Goal: Information Seeking & Learning: Learn about a topic

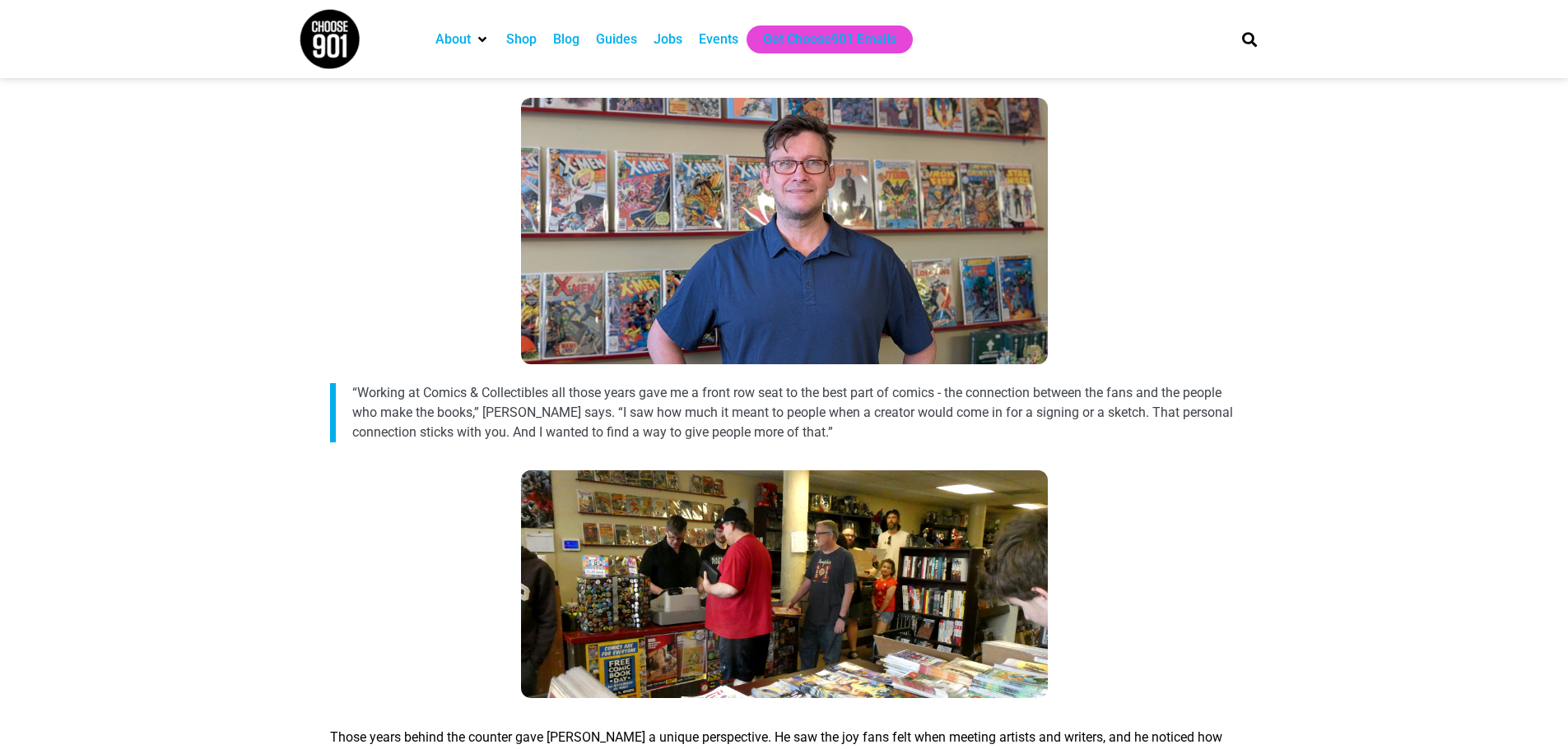
scroll to position [823, 0]
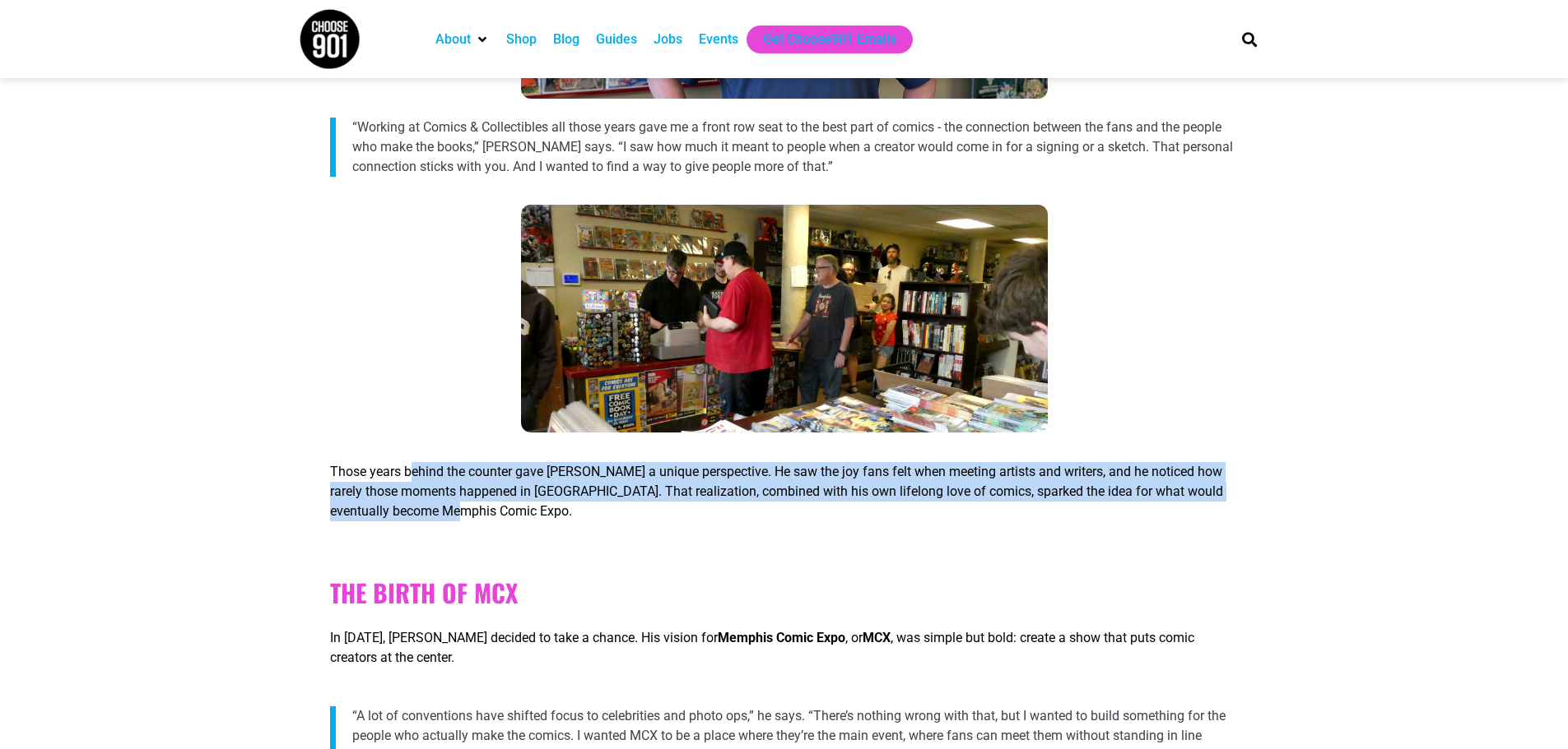
drag, startPoint x: 414, startPoint y: 462, endPoint x: 724, endPoint y: 513, distance: 314.2
click at [724, 513] on div "Those years behind the counter gave [PERSON_NAME] a unique perspective. He saw …" at bounding box center [784, 495] width 907 height 93
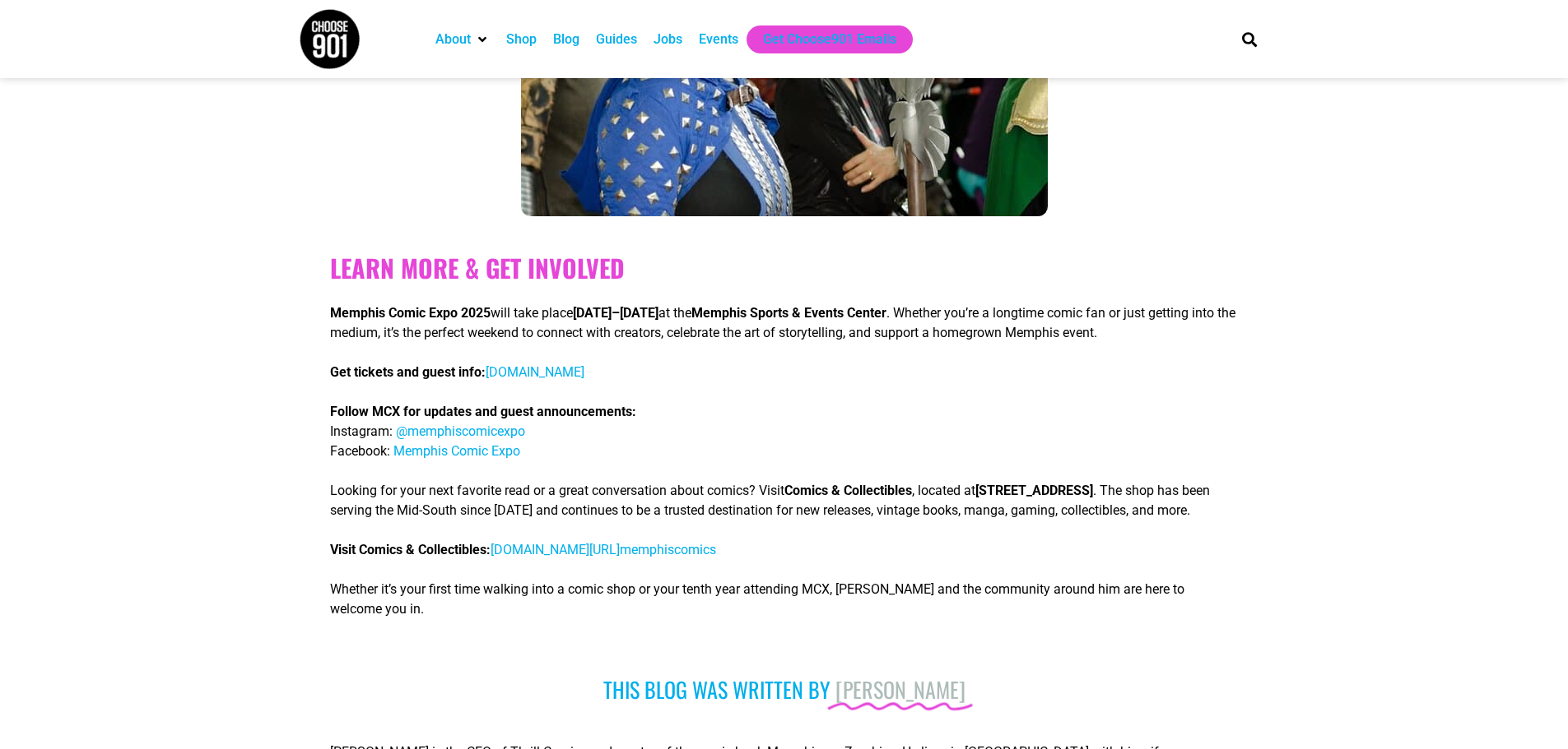
scroll to position [4196, 0]
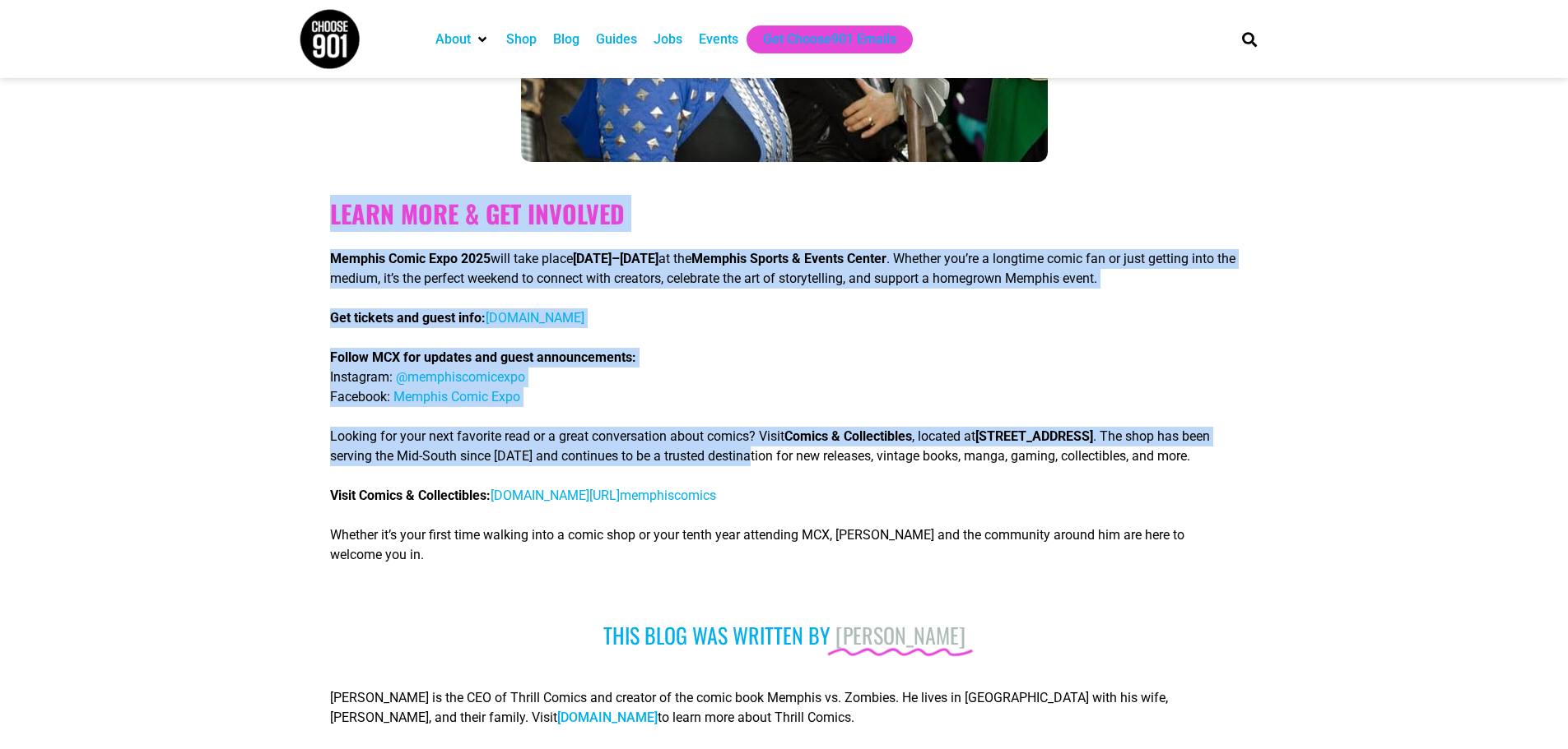
drag, startPoint x: 329, startPoint y: 170, endPoint x: 842, endPoint y: 435, distance: 577.4
click at [842, 435] on div "Learn More & Get Involved Memphis Comic Expo 2025 will take place [DATE]–[DATE]…" at bounding box center [784, 382] width 924 height 423
click at [840, 435] on span ". The shop has been serving the Mid-South since [DATE] and continues to be a tr…" at bounding box center [770, 446] width 879 height 36
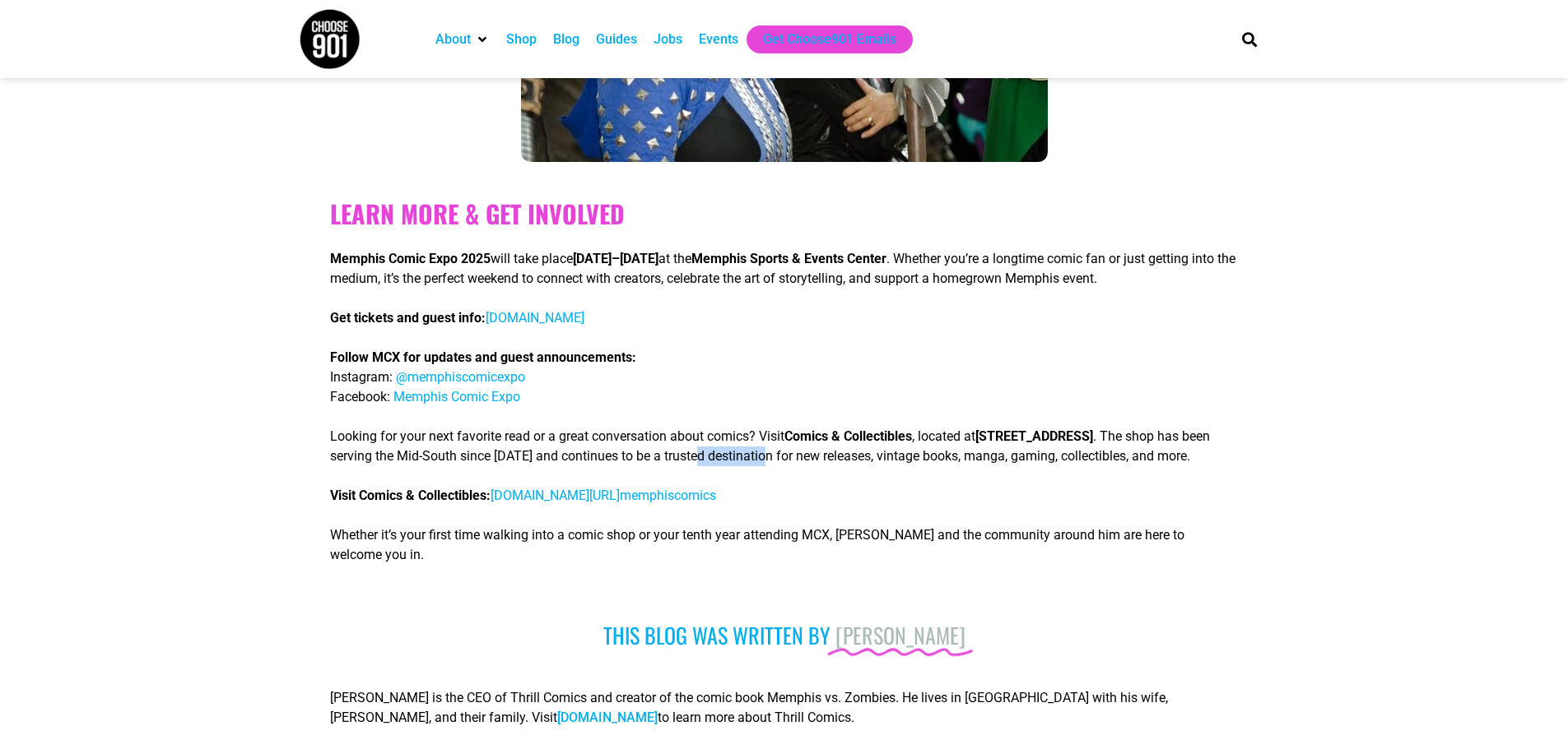
click at [840, 435] on span ". The shop has been serving the Mid-South since [DATE] and continues to be a tr…" at bounding box center [770, 446] width 879 height 36
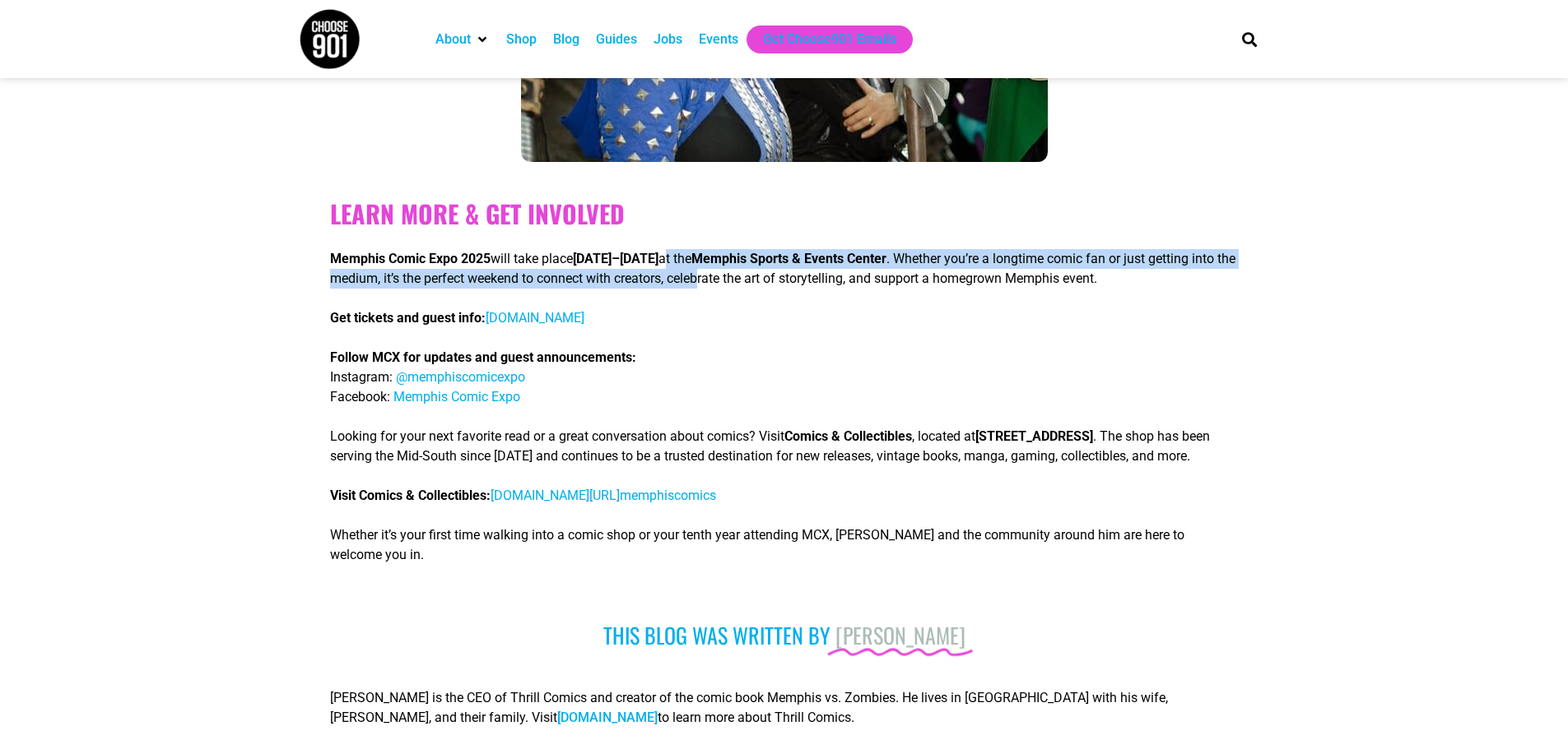
drag, startPoint x: 720, startPoint y: 242, endPoint x: 798, endPoint y: 259, distance: 79.8
click at [798, 259] on p "Memphis Comic Expo 2025 will take place [DATE]–[DATE] at the [GEOGRAPHIC_DATA] …" at bounding box center [784, 269] width 907 height 39
click at [791, 251] on span ". Whether you’re a longtime comic fan or just getting into the medium, it’s the…" at bounding box center [783, 268] width 906 height 36
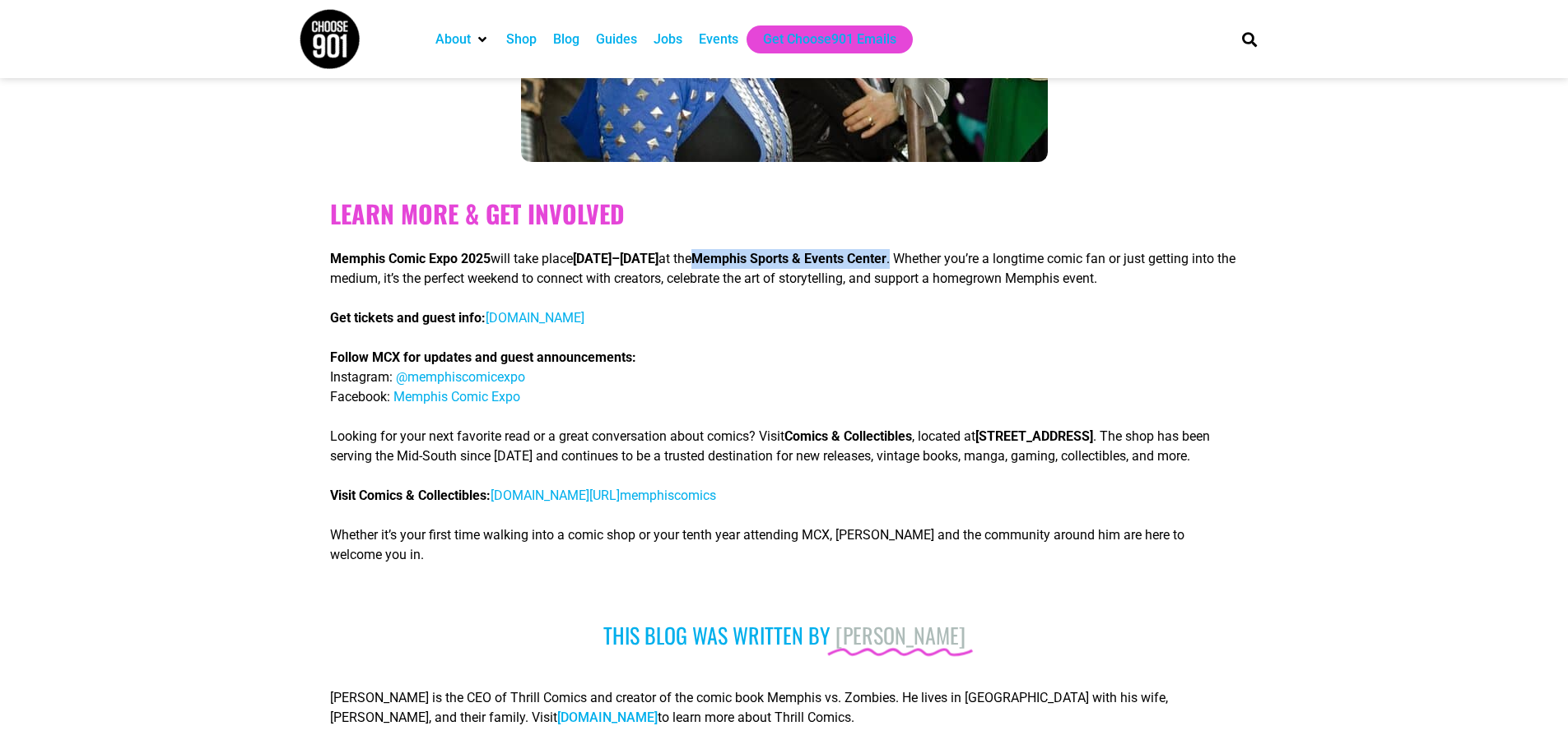
drag, startPoint x: 733, startPoint y: 238, endPoint x: 941, endPoint y: 231, distance: 208.1
click at [941, 250] on p "Memphis Comic Expo 2025 will take place [DATE]–[DATE] at the [GEOGRAPHIC_DATA] …" at bounding box center [784, 269] width 907 height 39
copy p "Memphis Sports & Events Center ."
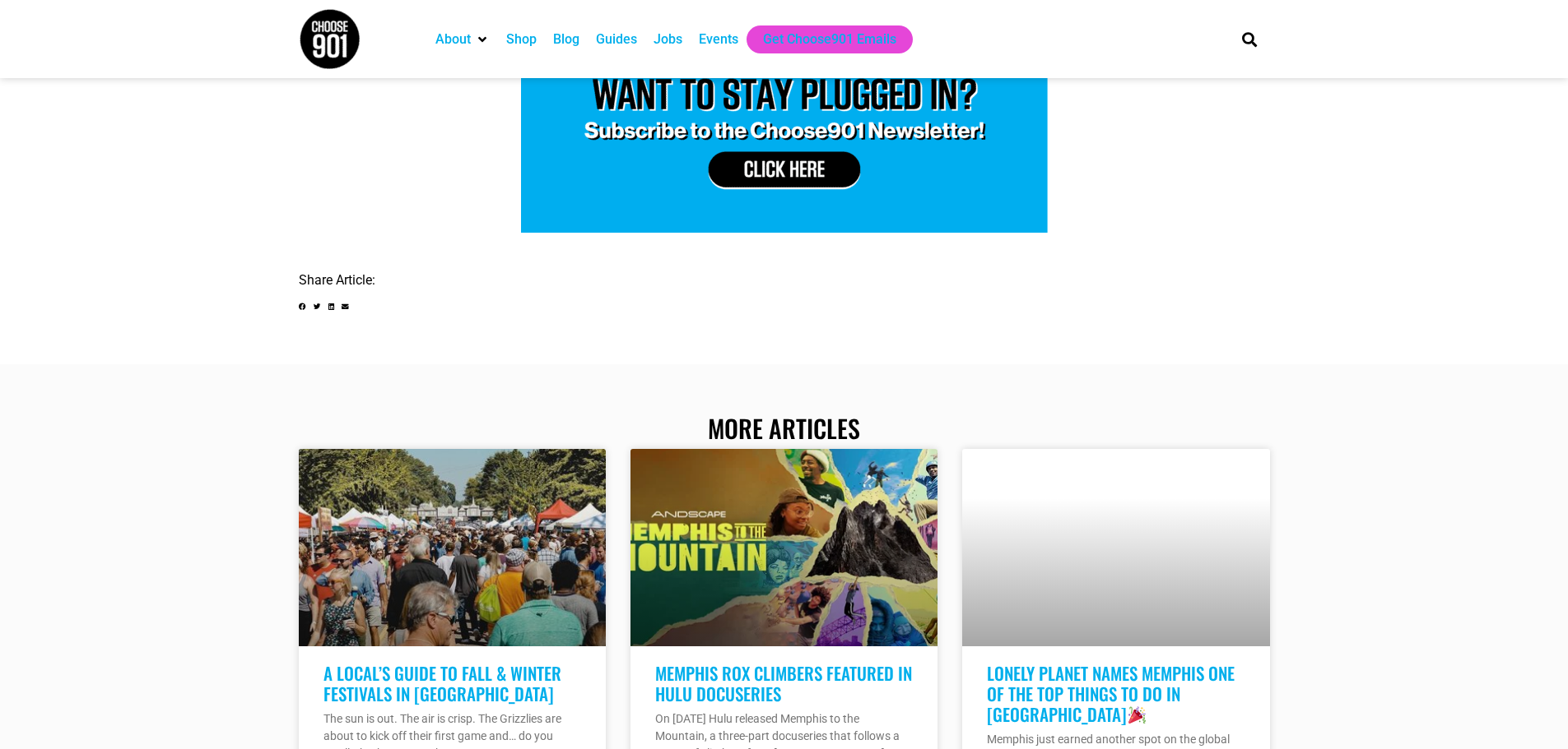
scroll to position [4936, 0]
